Goal: Obtain resource: Download file/media

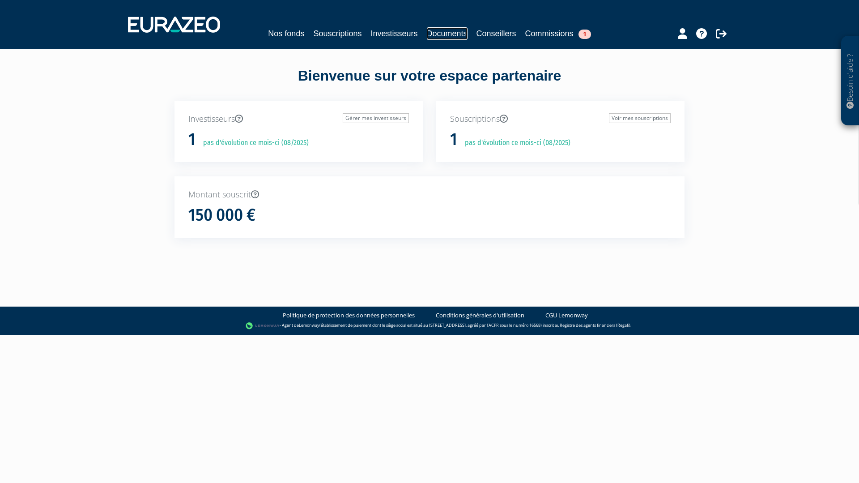
click at [418, 35] on link "Documents" at bounding box center [447, 33] width 41 height 13
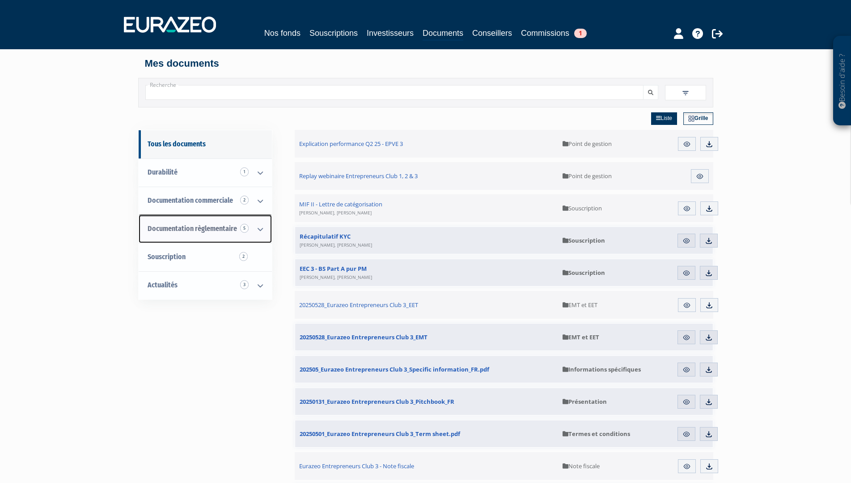
click at [225, 229] on span "Documentation règlementaire 5" at bounding box center [192, 228] width 89 height 9
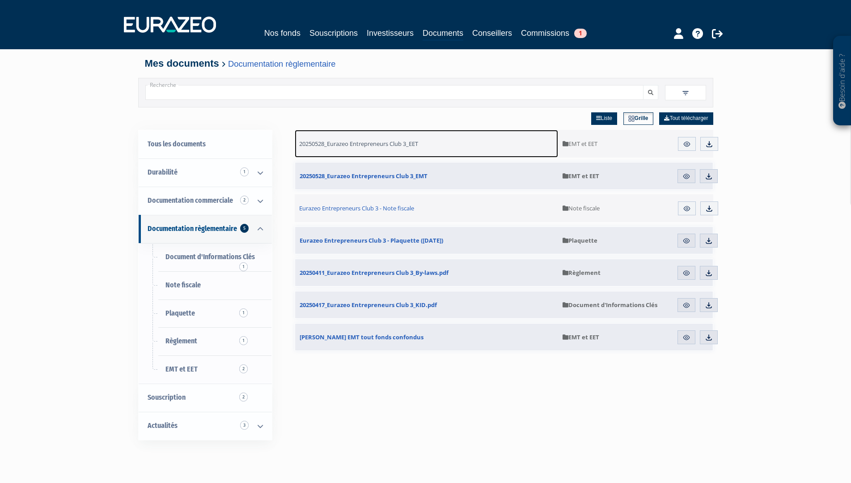
click at [369, 142] on span "20250528_Eurazeo Entrepreneurs Club 3_EET" at bounding box center [358, 144] width 119 height 8
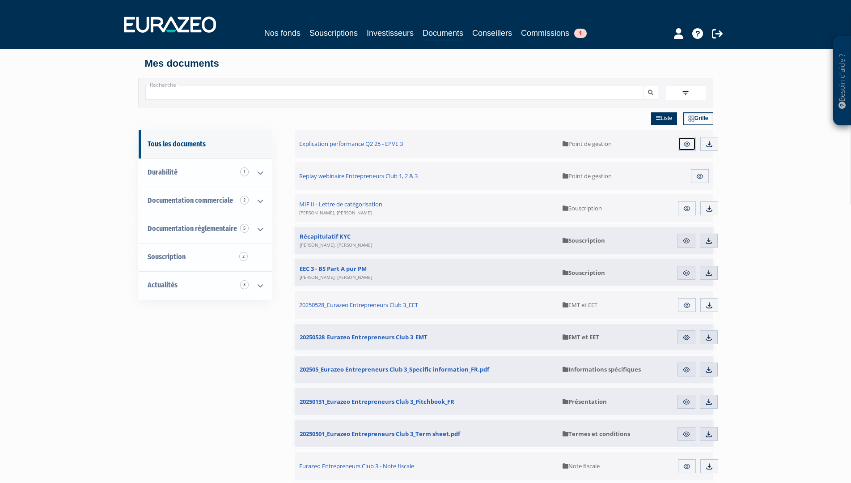
click at [689, 145] on img at bounding box center [687, 144] width 8 height 8
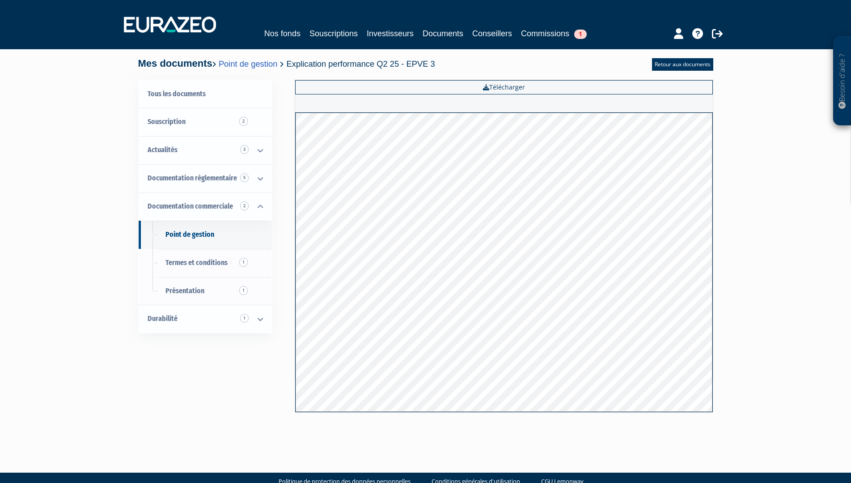
scroll to position [18, 0]
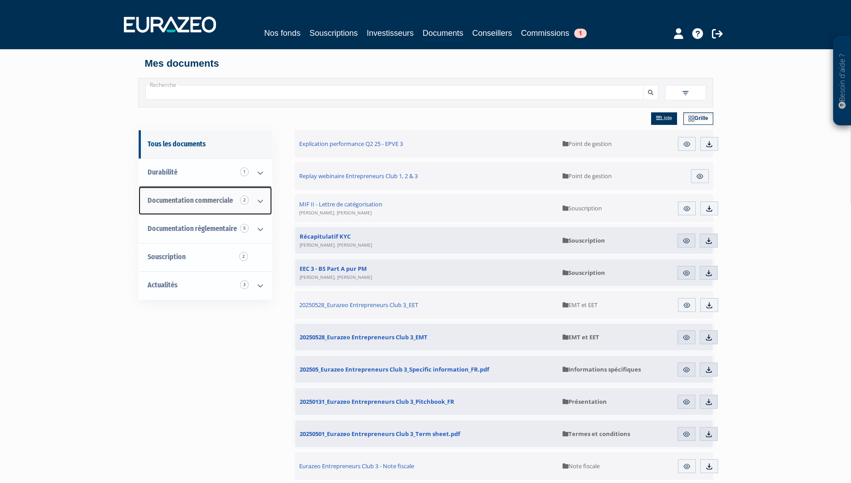
click at [187, 200] on span "Documentation commerciale 2" at bounding box center [190, 200] width 85 height 9
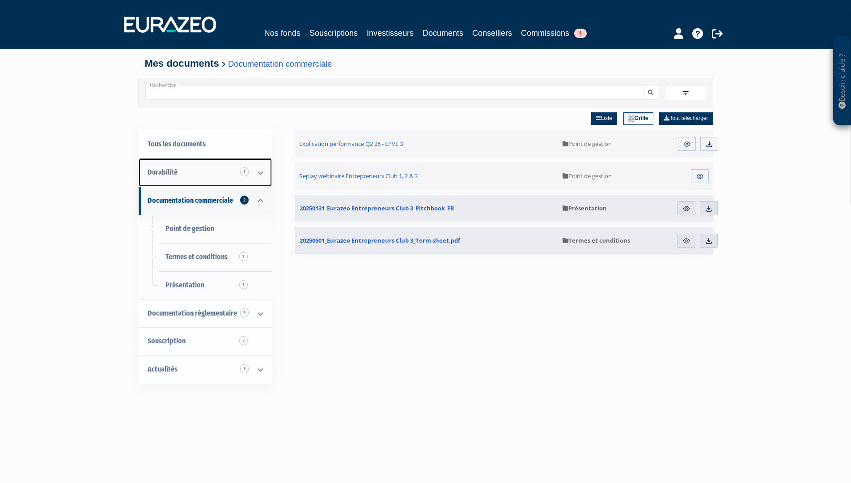
click at [260, 173] on icon at bounding box center [260, 173] width 23 height 28
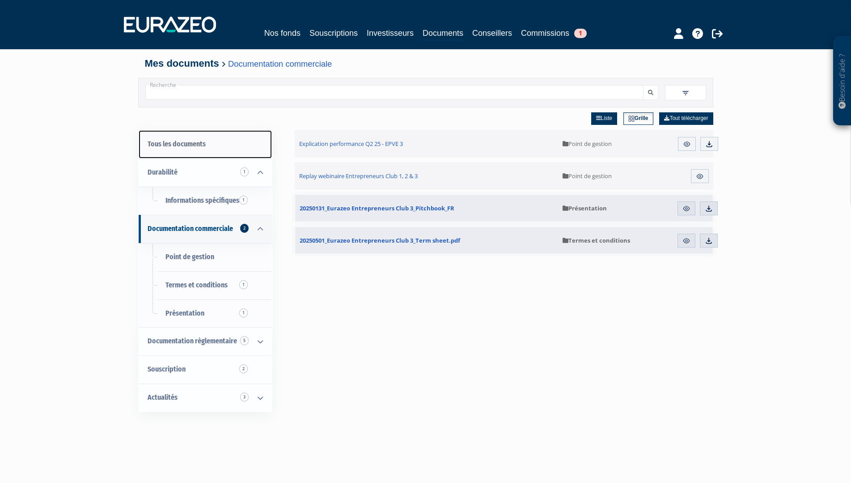
click at [191, 145] on link "Tous les documents" at bounding box center [205, 144] width 133 height 28
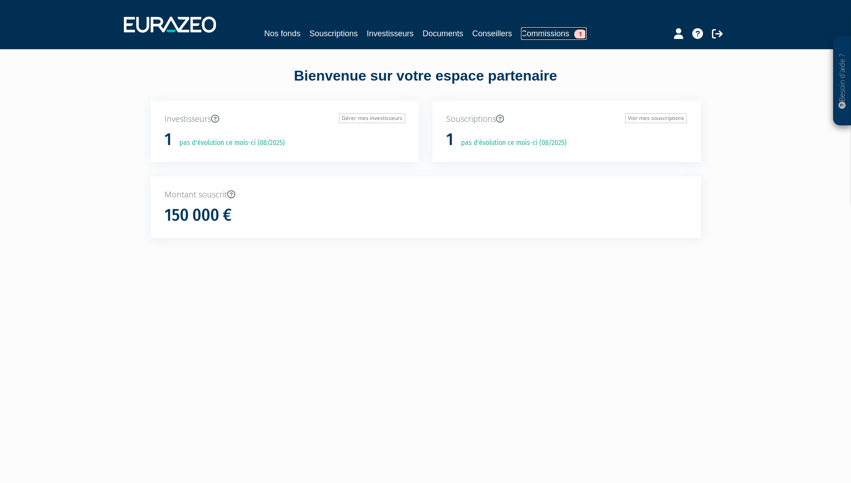
click at [582, 33] on span "1" at bounding box center [580, 34] width 13 height 9
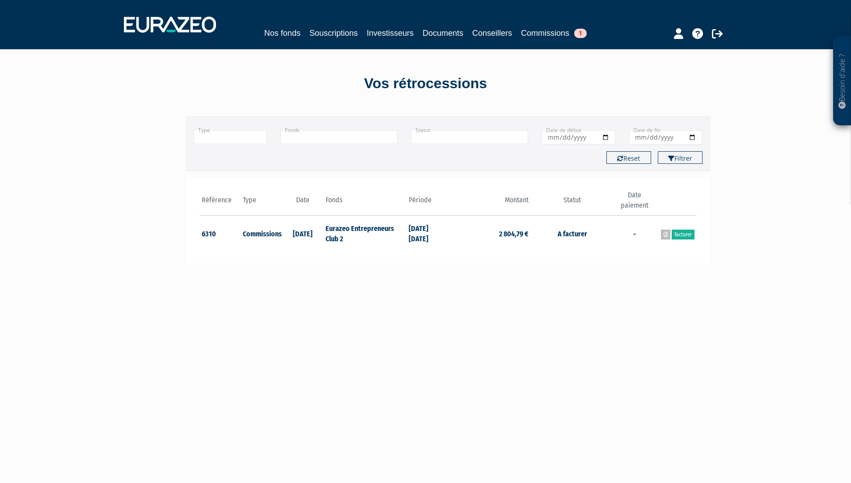
click at [665, 234] on icon at bounding box center [666, 234] width 4 height 5
click at [680, 235] on link "Facturer" at bounding box center [683, 235] width 23 height 10
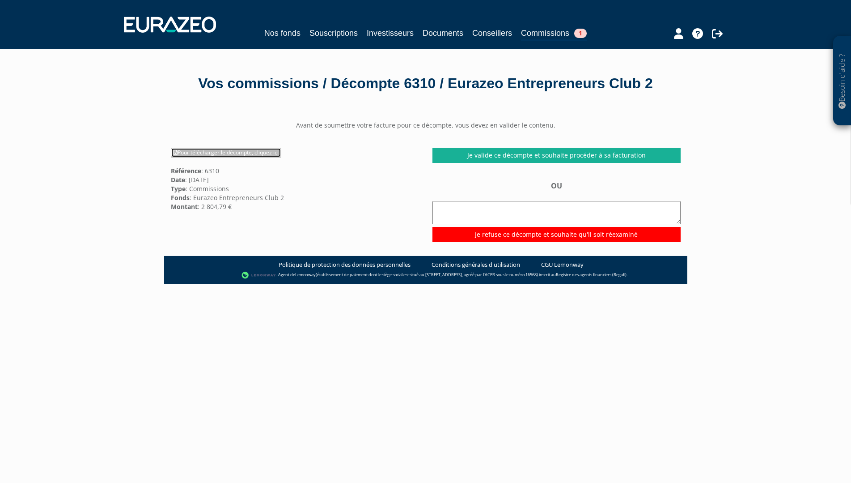
click at [268, 157] on link "Pour télécharger le décompte, cliquez ici" at bounding box center [226, 153] width 111 height 10
click at [330, 34] on link "Souscriptions" at bounding box center [334, 33] width 48 height 13
